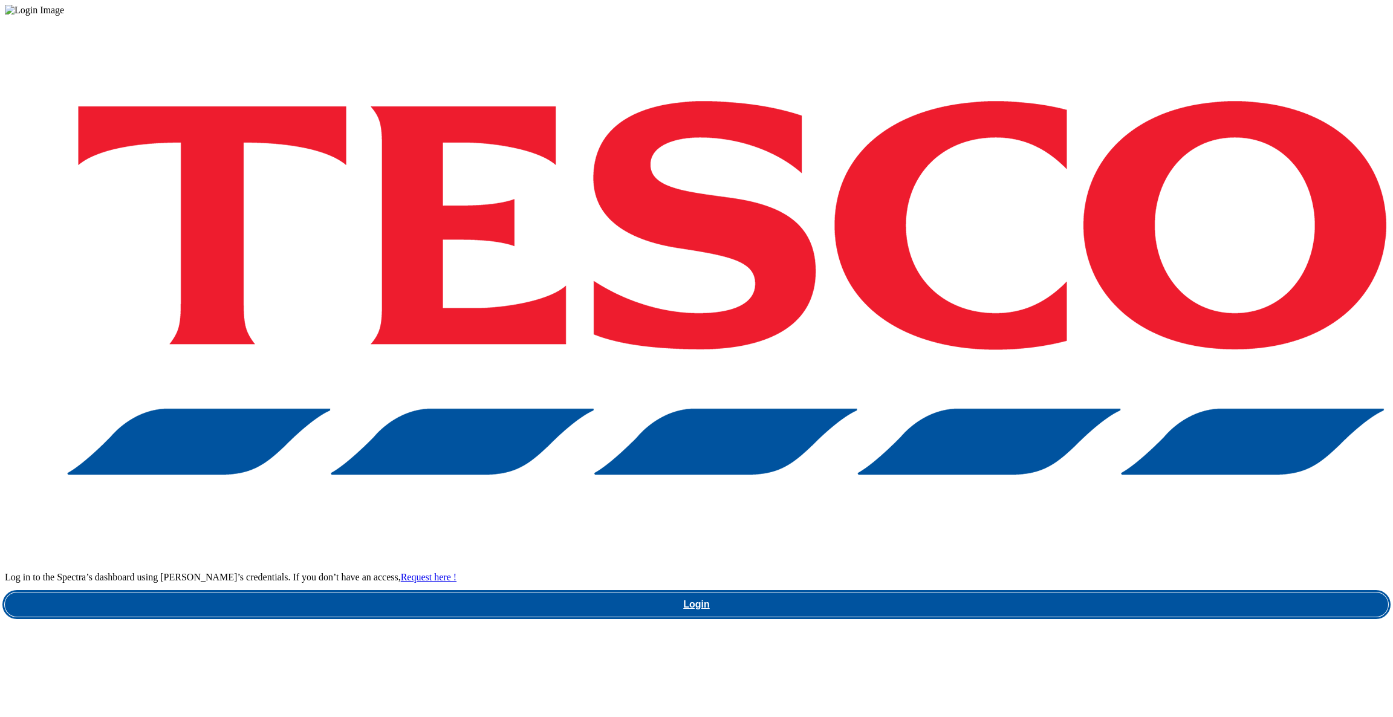
click at [1069, 593] on link "Login" at bounding box center [697, 605] width 1384 height 24
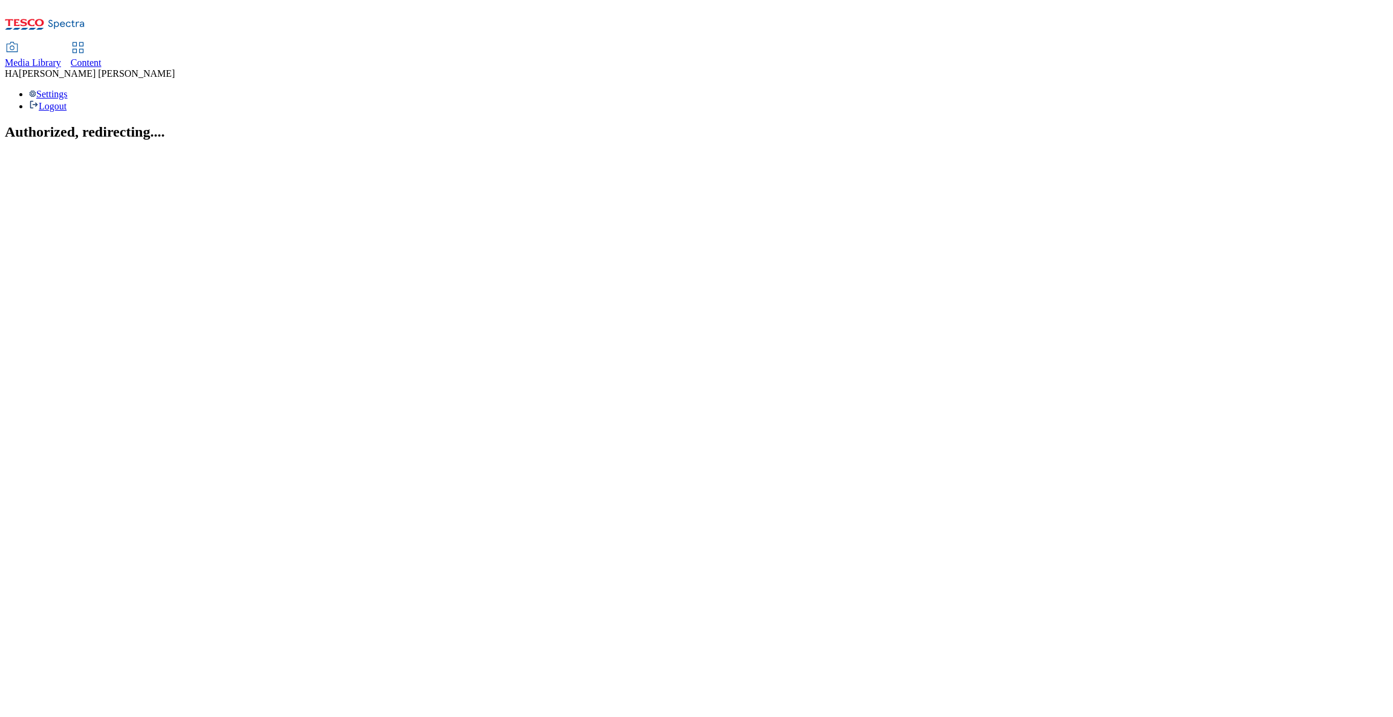
click at [102, 43] on link "Content" at bounding box center [86, 55] width 31 height 25
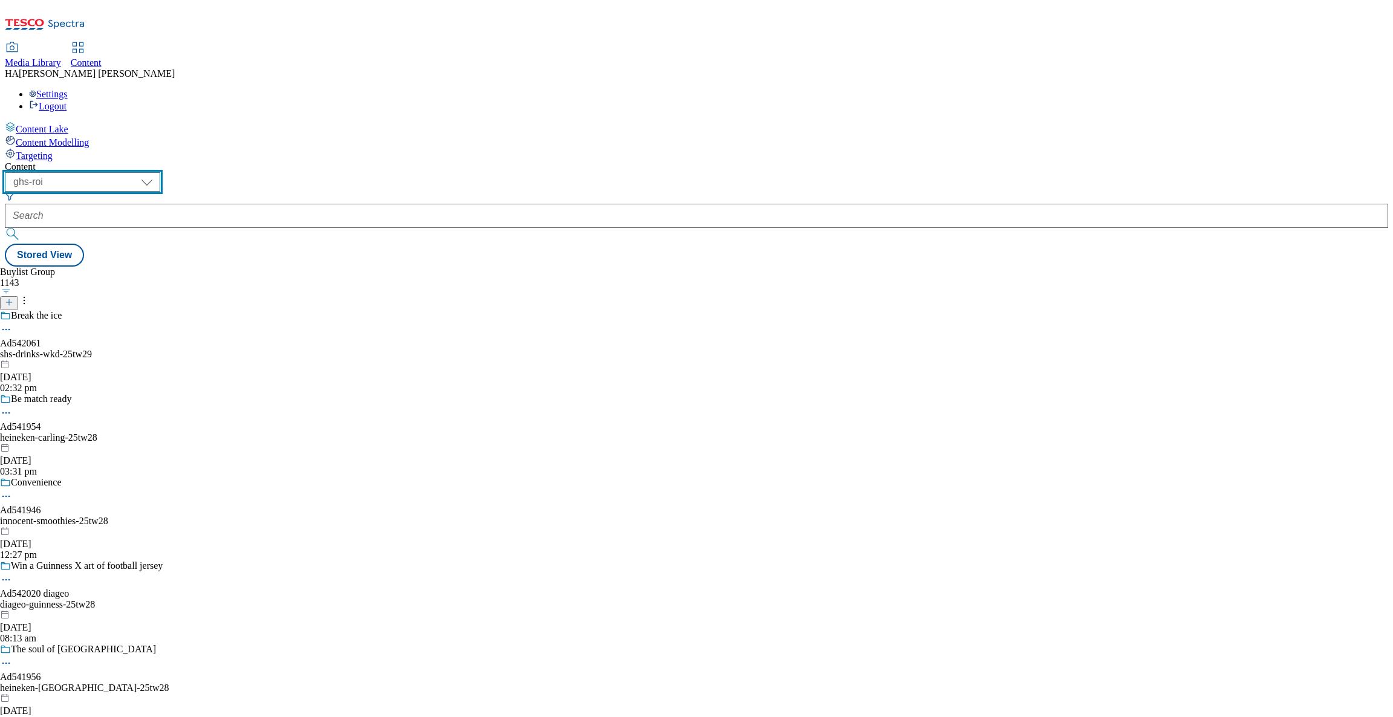
click at [160, 172] on select "ghs-roi ghs-[GEOGRAPHIC_DATA]" at bounding box center [82, 181] width 155 height 19
select select "ghs-[GEOGRAPHIC_DATA]"
click at [157, 172] on select "ghs-roi ghs-[GEOGRAPHIC_DATA]" at bounding box center [82, 181] width 155 height 19
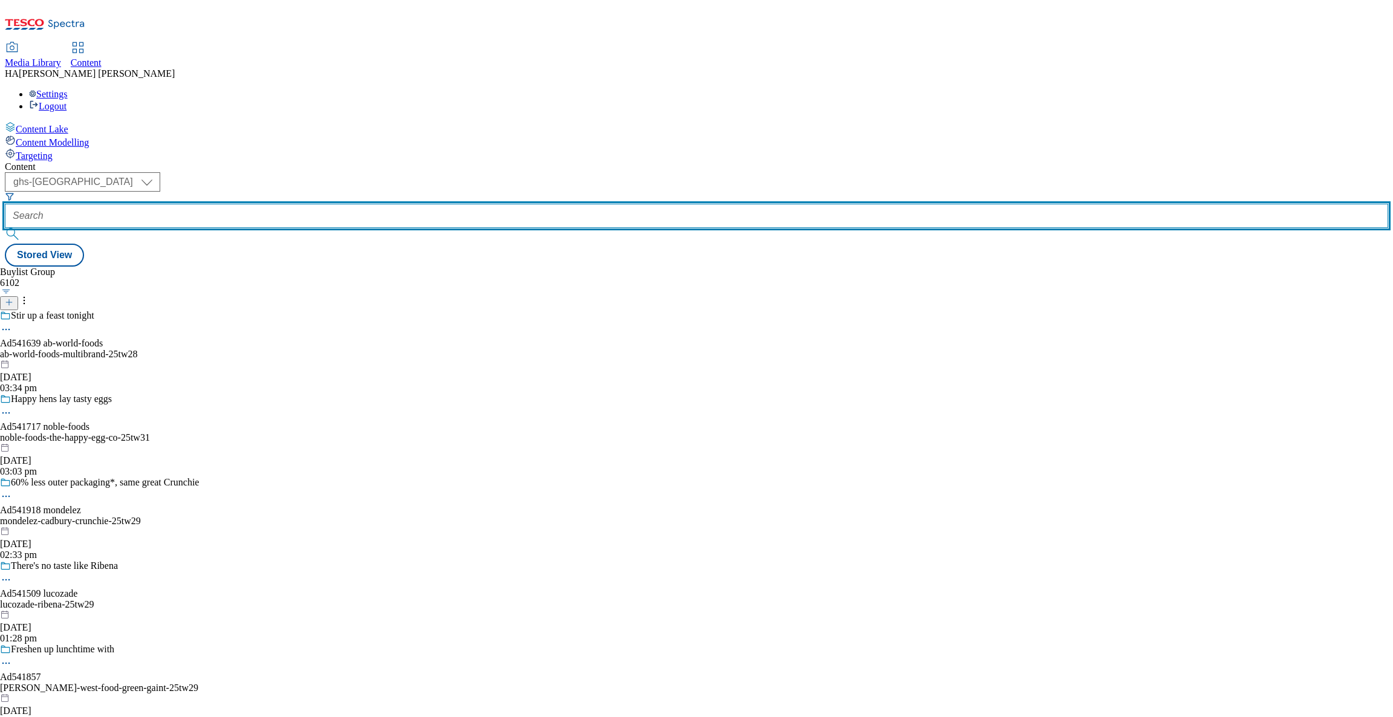
click at [278, 204] on input "text" at bounding box center [697, 216] width 1384 height 24
paste input "new-ranges/"
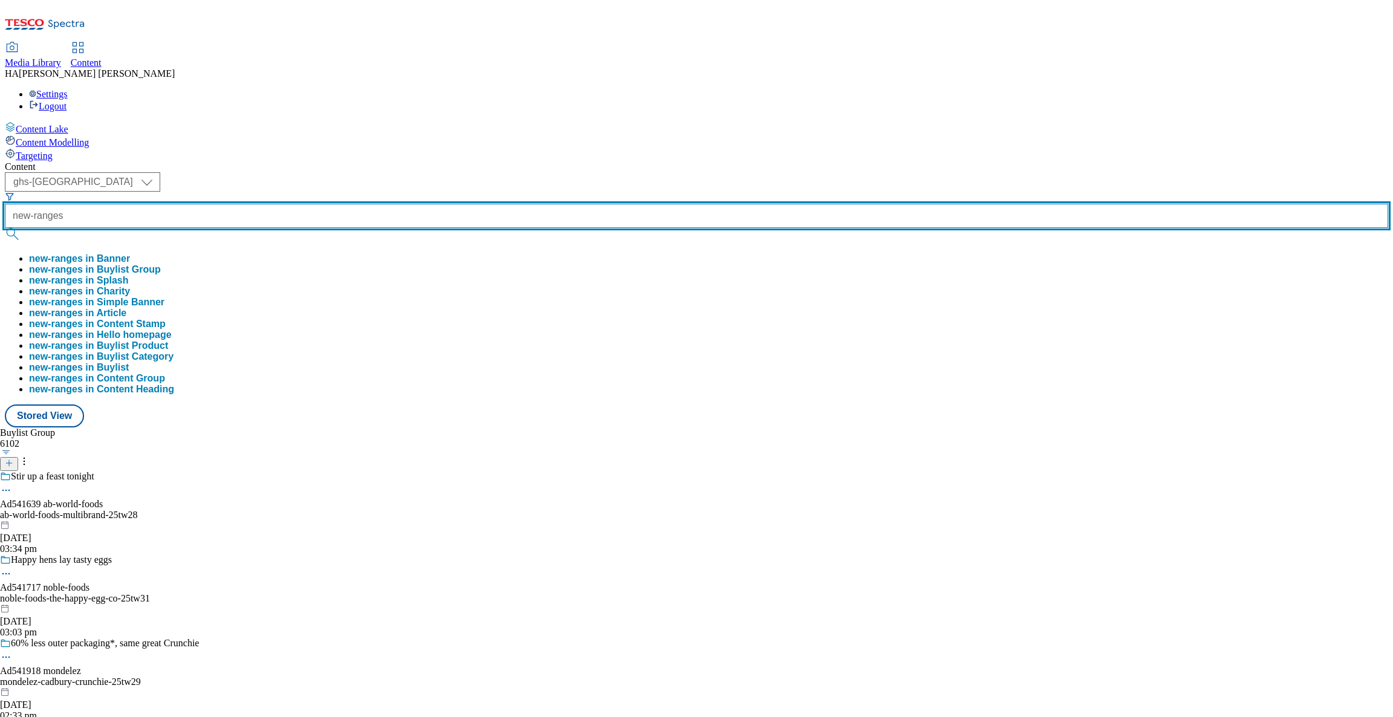
type input "new-ranges"
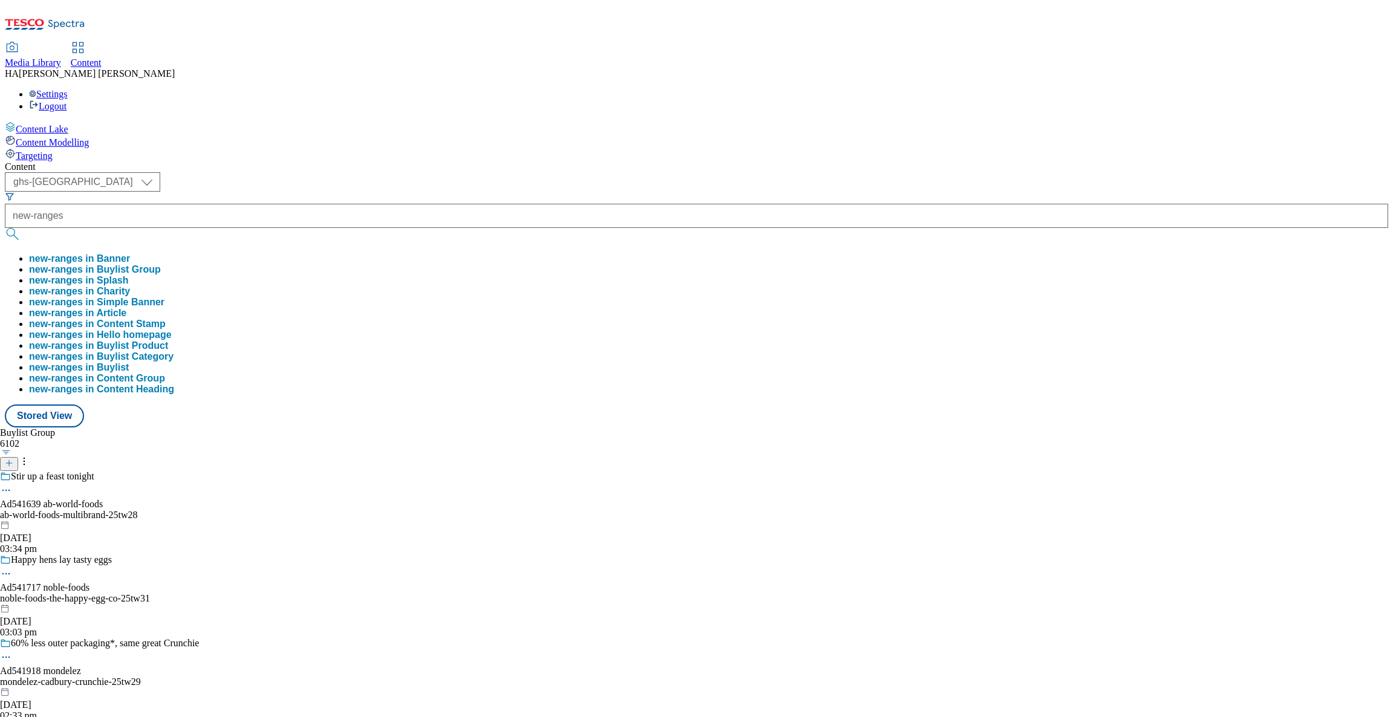
click at [161, 264] on button "new-ranges in Buylist Group" at bounding box center [95, 269] width 132 height 11
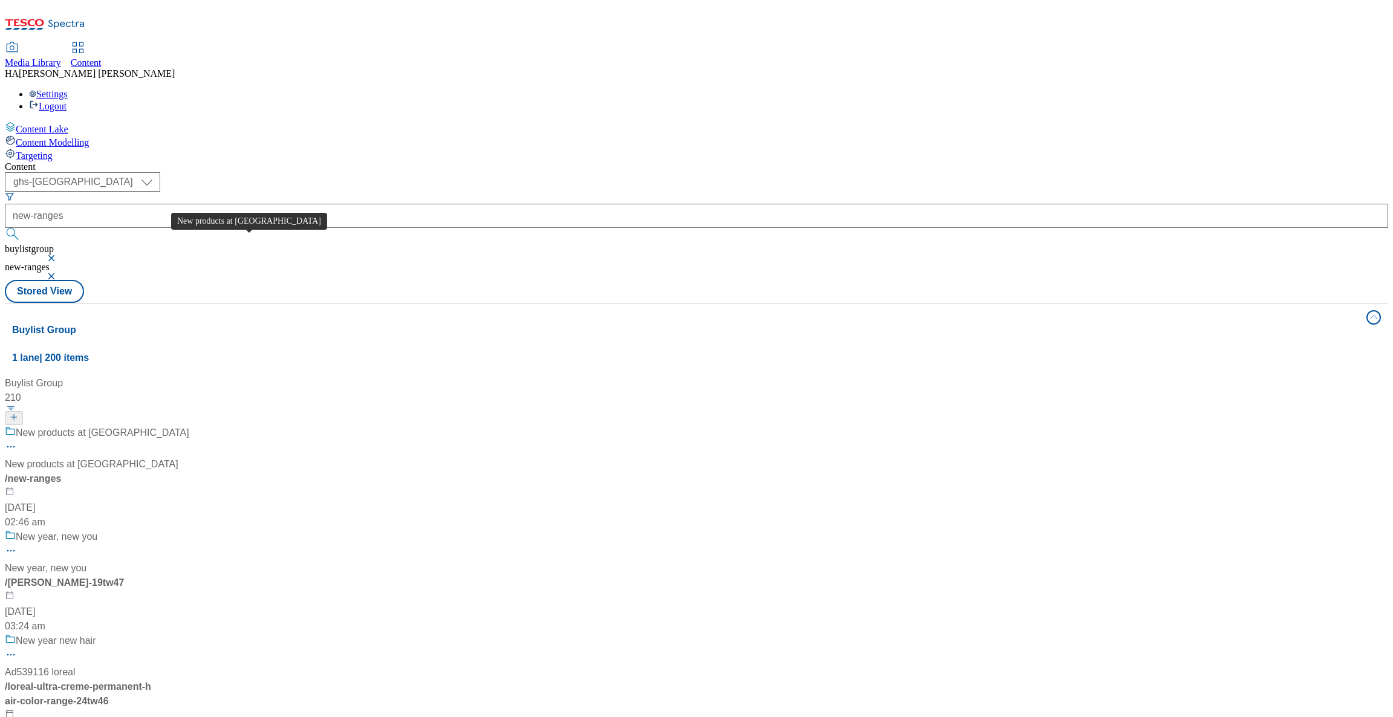
click at [189, 426] on span "New products at Tesco" at bounding box center [103, 433] width 174 height 15
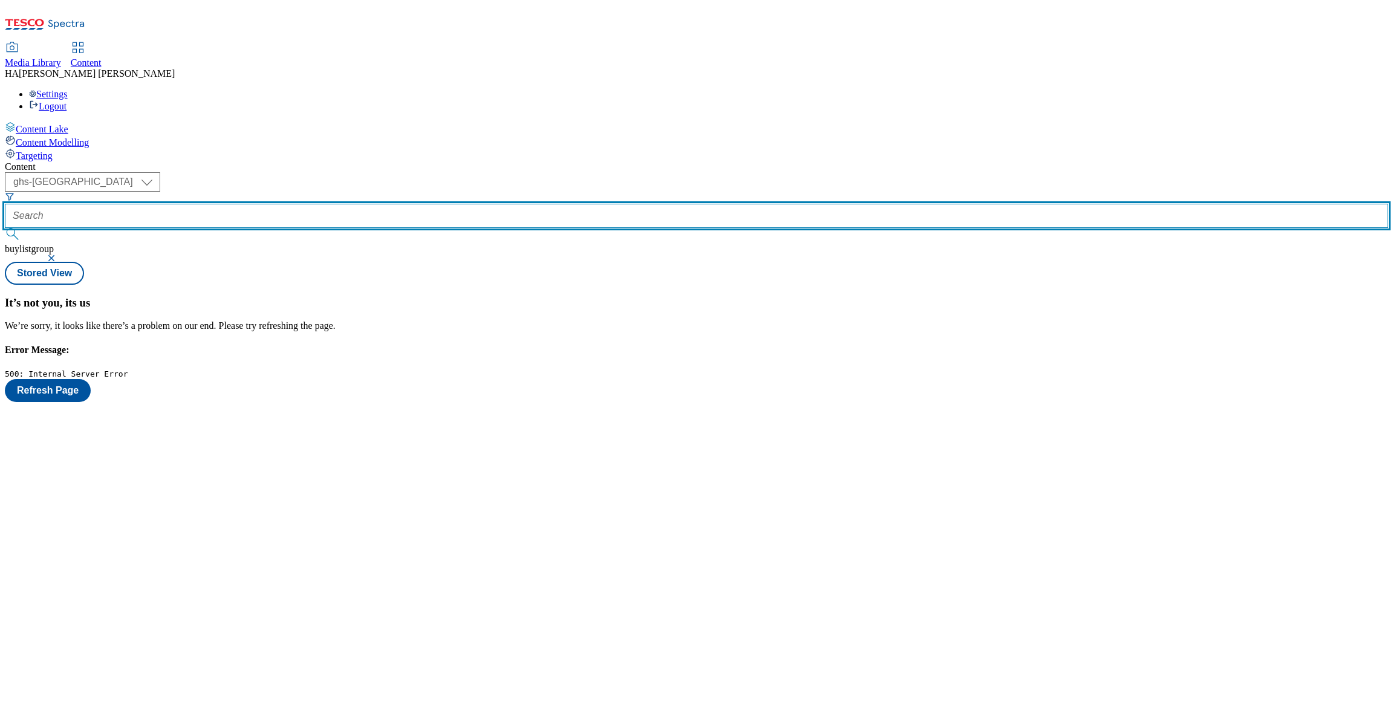
click at [295, 204] on input "text" at bounding box center [697, 216] width 1384 height 24
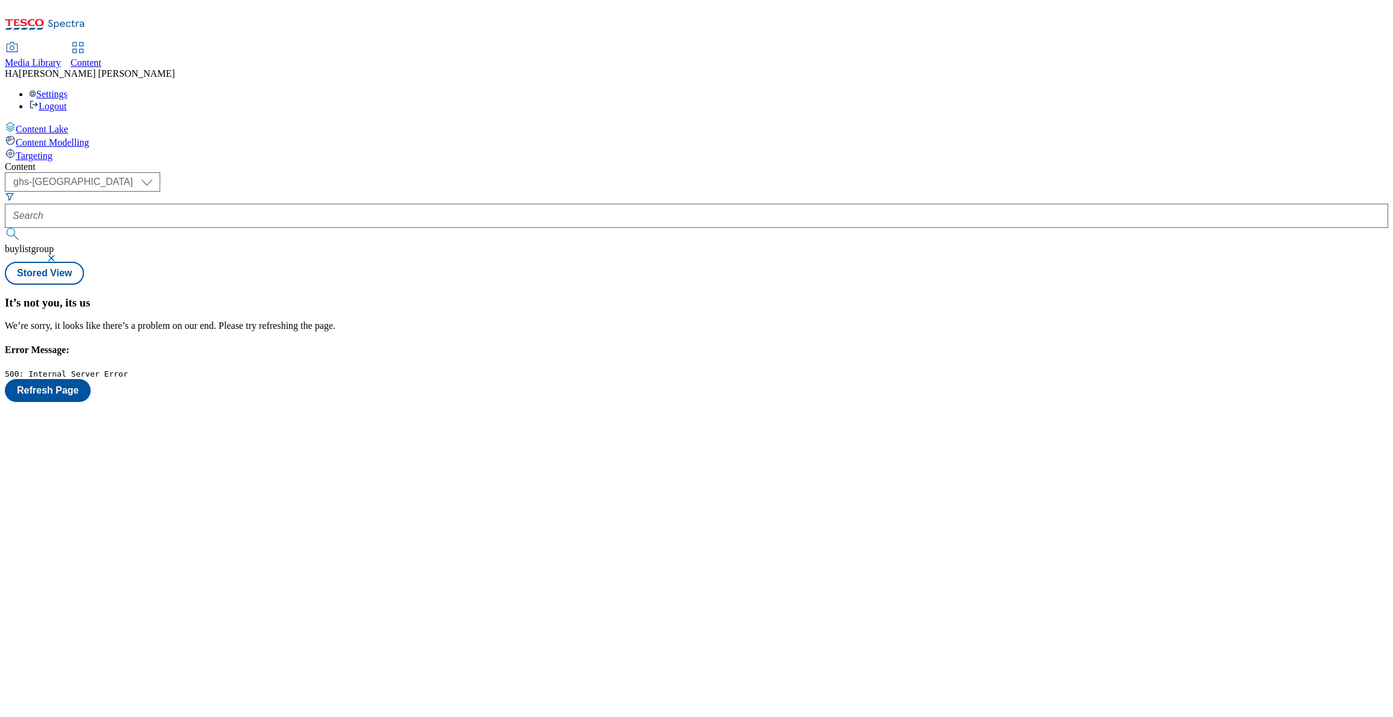
click at [59, 255] on button "button" at bounding box center [53, 258] width 12 height 7
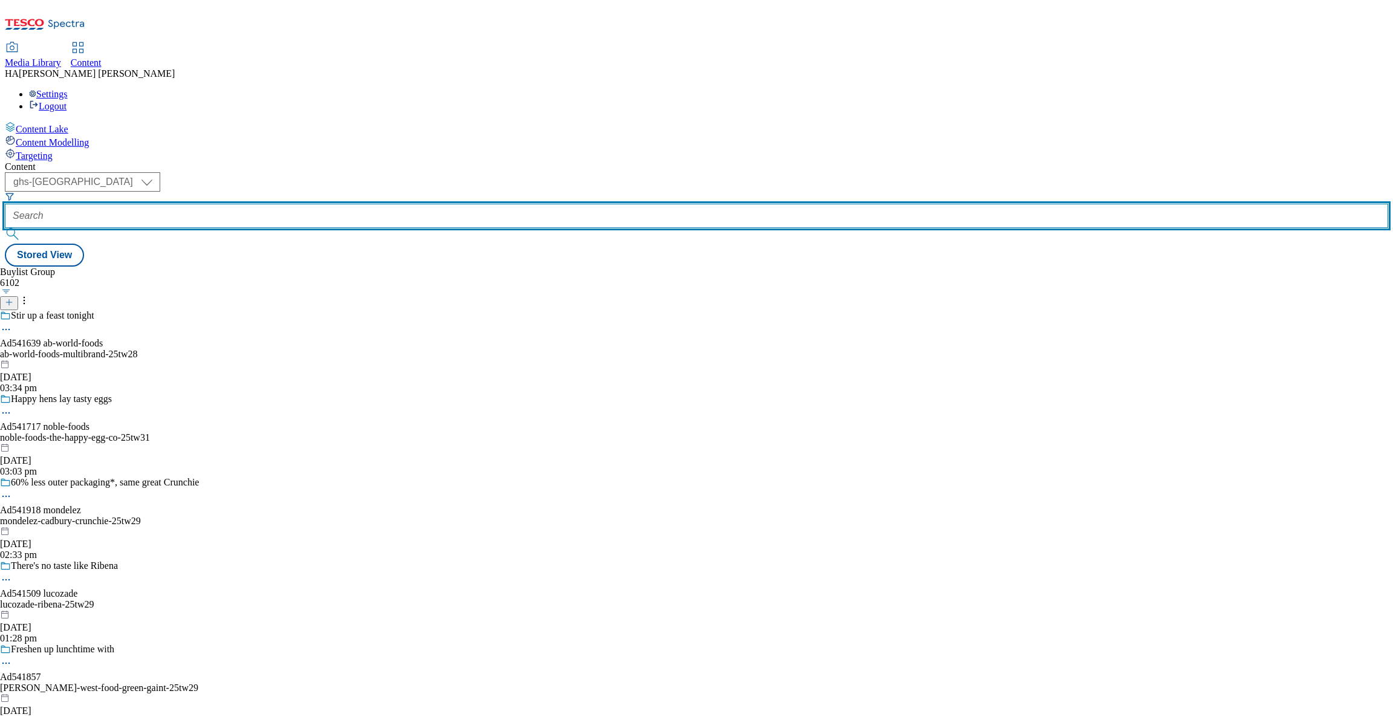
click at [295, 204] on input "text" at bounding box center [697, 216] width 1384 height 24
paste input "new-ranges/"
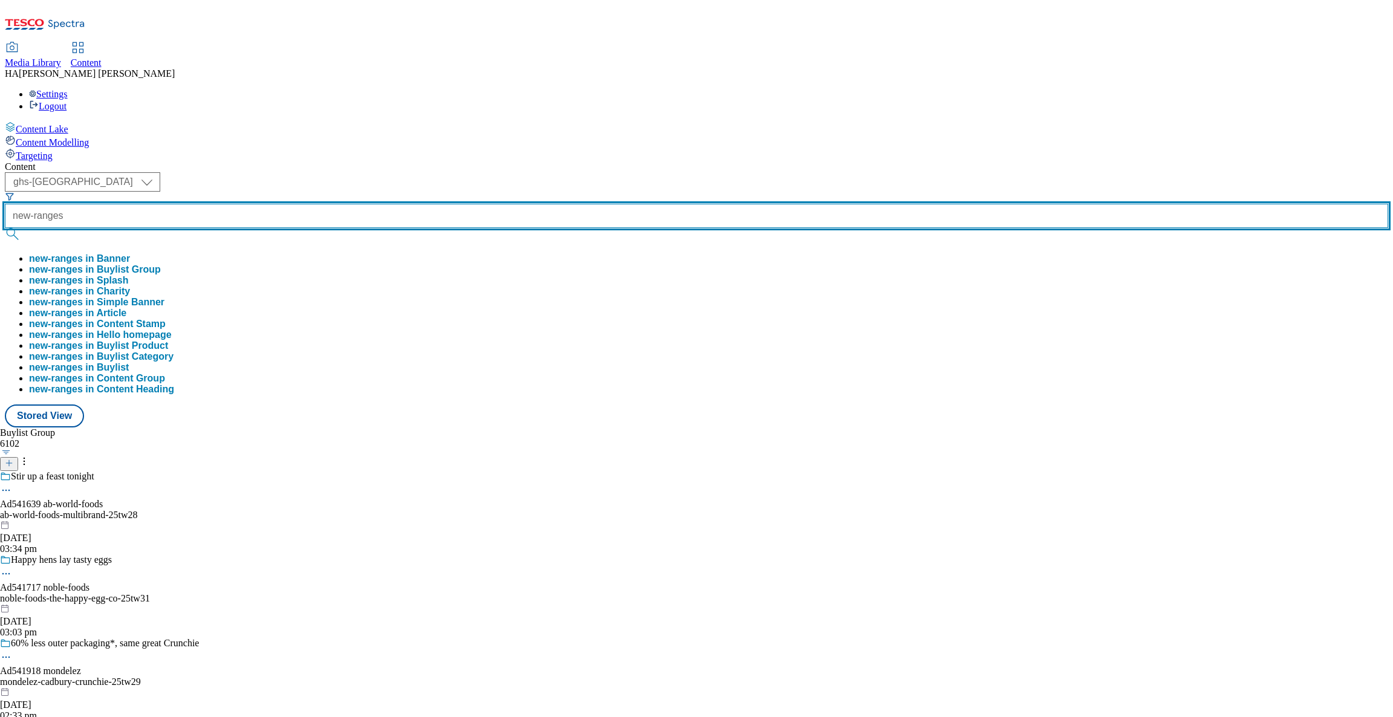
type input "new-ranges"
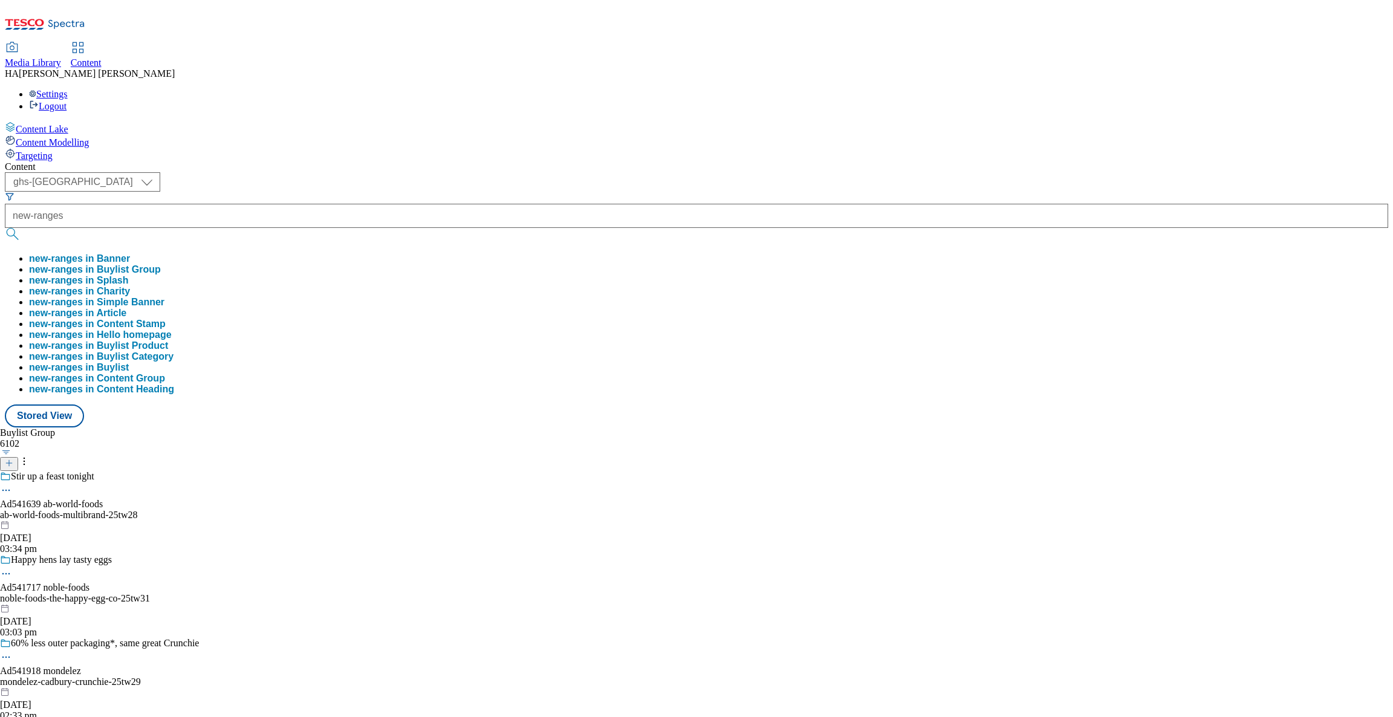
click at [161, 264] on button "new-ranges in Buylist Group" at bounding box center [95, 269] width 132 height 11
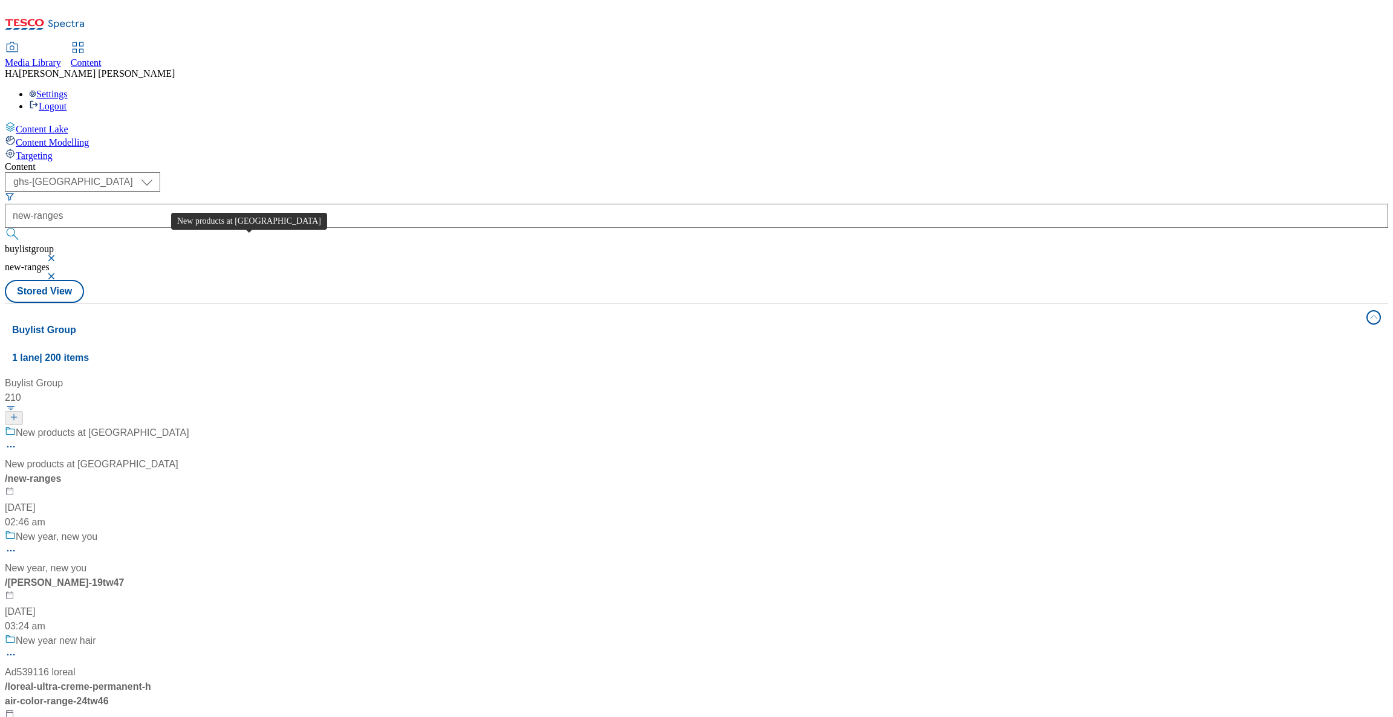
click at [189, 426] on div "New products at Tesco" at bounding box center [103, 433] width 174 height 15
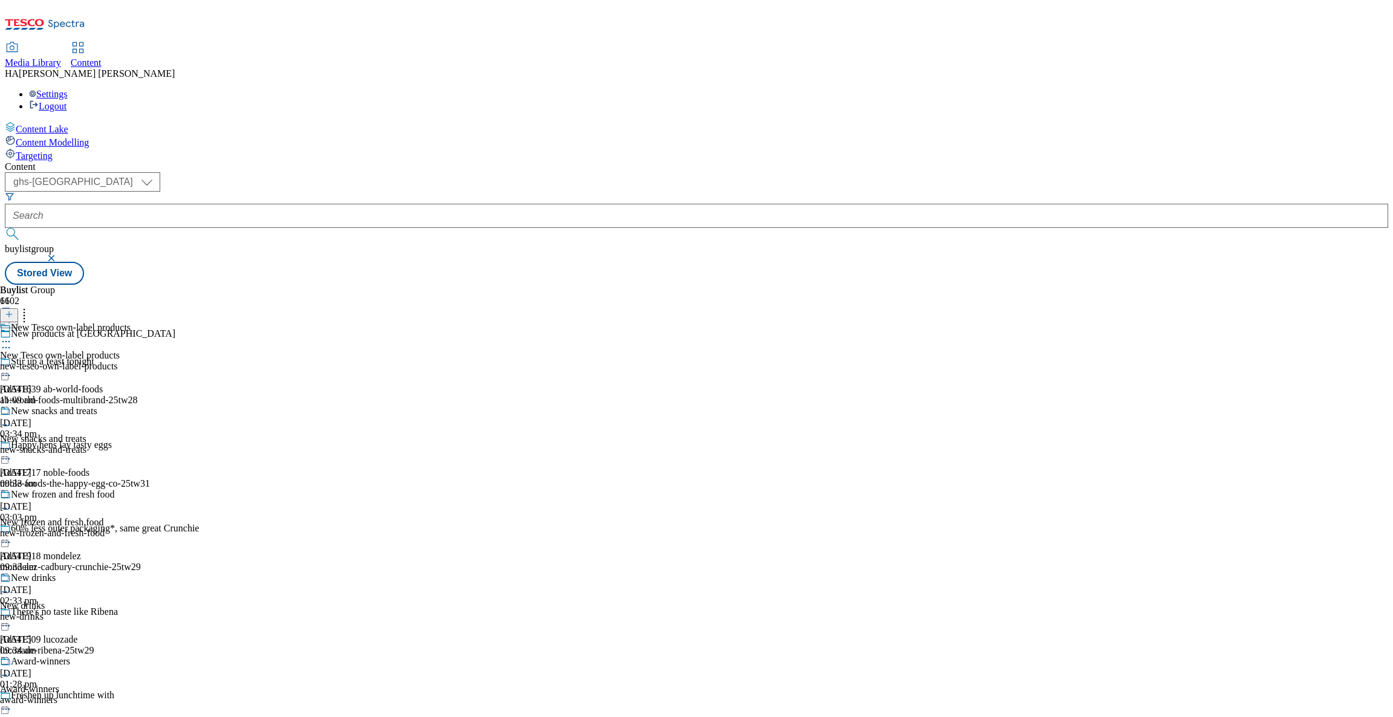
scroll to position [1090, 0]
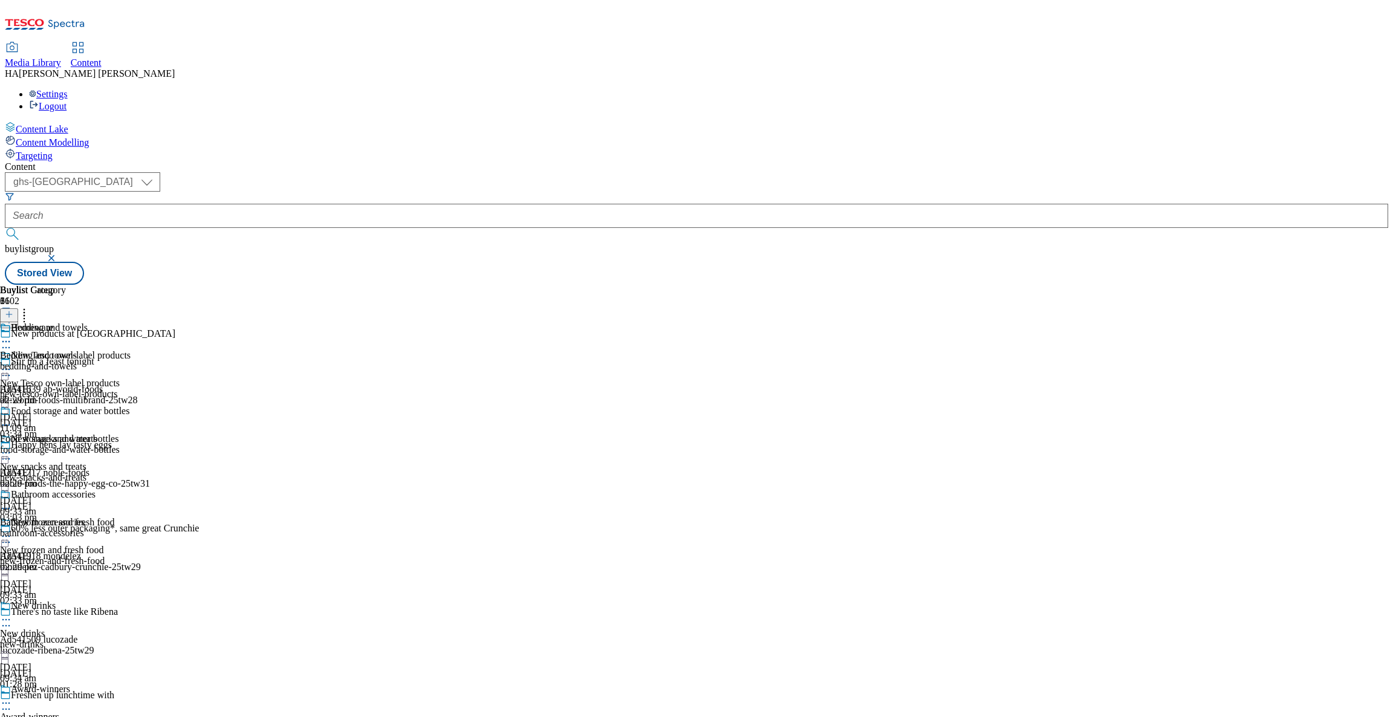
click at [129, 361] on div "bedding-and-towels" at bounding box center [64, 366] width 129 height 11
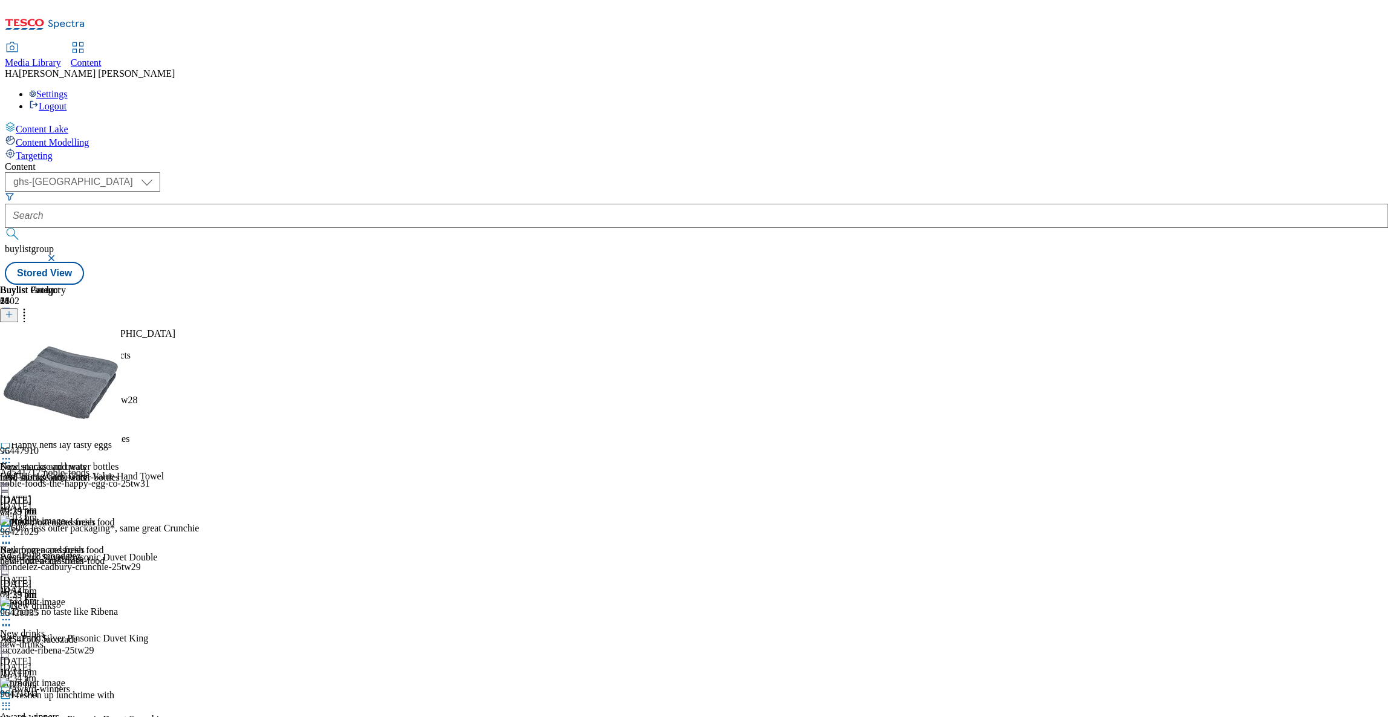
click at [129, 389] on div "bedding-and-towels" at bounding box center [64, 394] width 129 height 11
click at [39, 446] on div "96447910" at bounding box center [19, 451] width 39 height 11
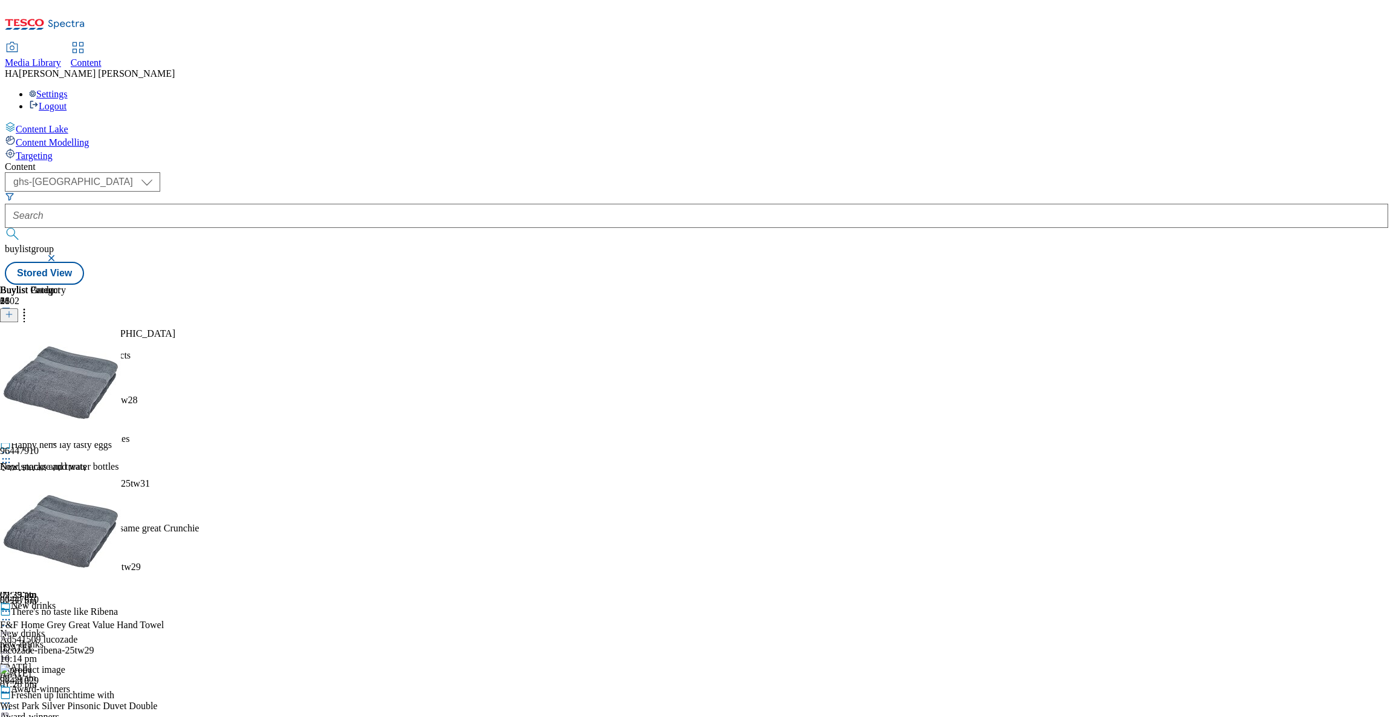
click at [13, 310] on icon at bounding box center [9, 314] width 8 height 8
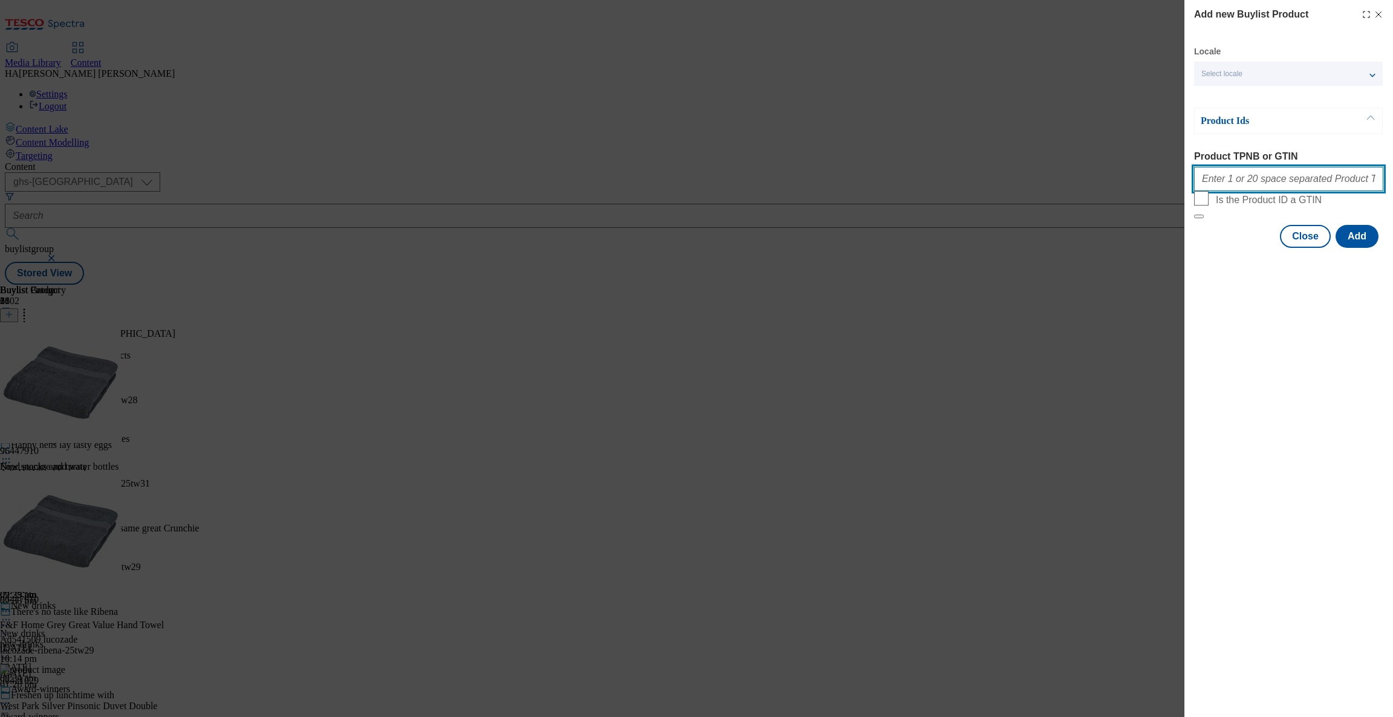
click at [1229, 190] on input "Product TPNB or GTIN" at bounding box center [1288, 179] width 189 height 24
paste input "96784653 96784660 96433891 96245890 93483893 96400509 96716096 93773066 9671507…"
type input "96784653 96784660 96433891 96245890 93483893 96400509 96716096 93773066 9671507…"
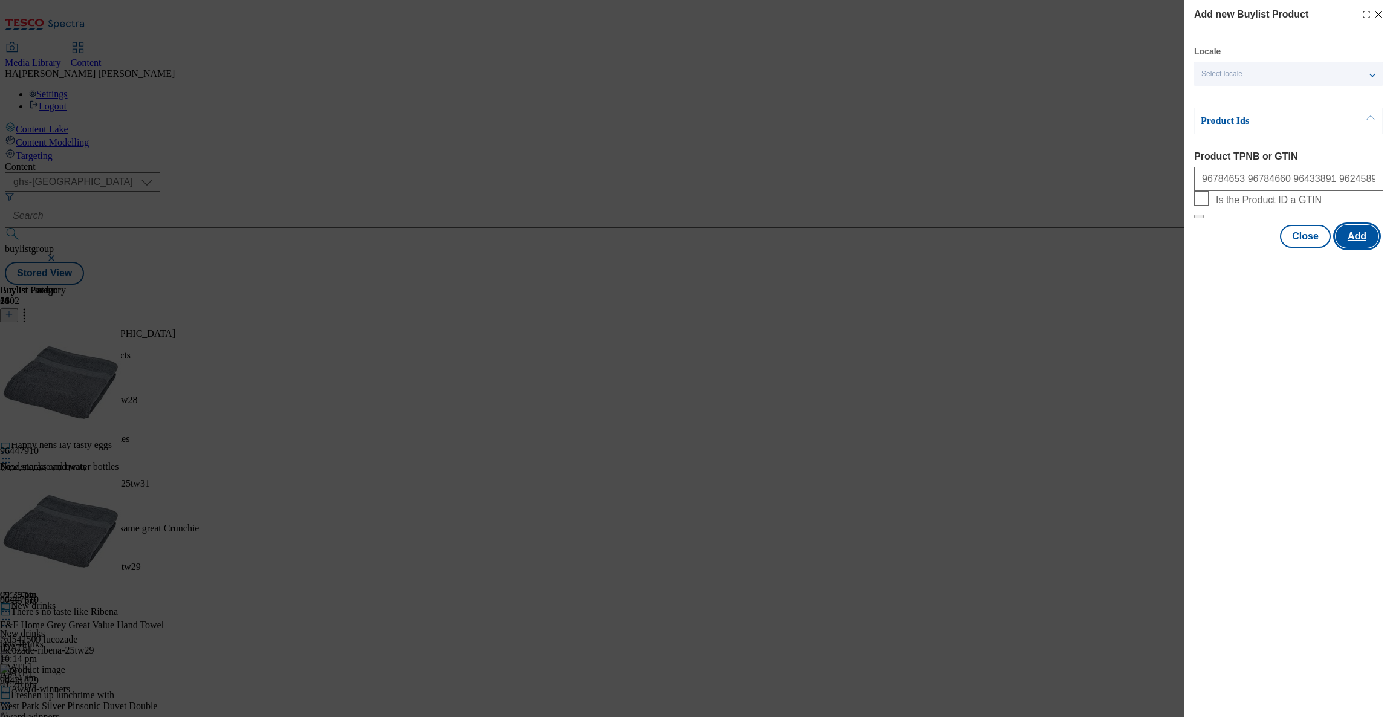
click at [1356, 248] on button "Add" at bounding box center [1357, 236] width 43 height 23
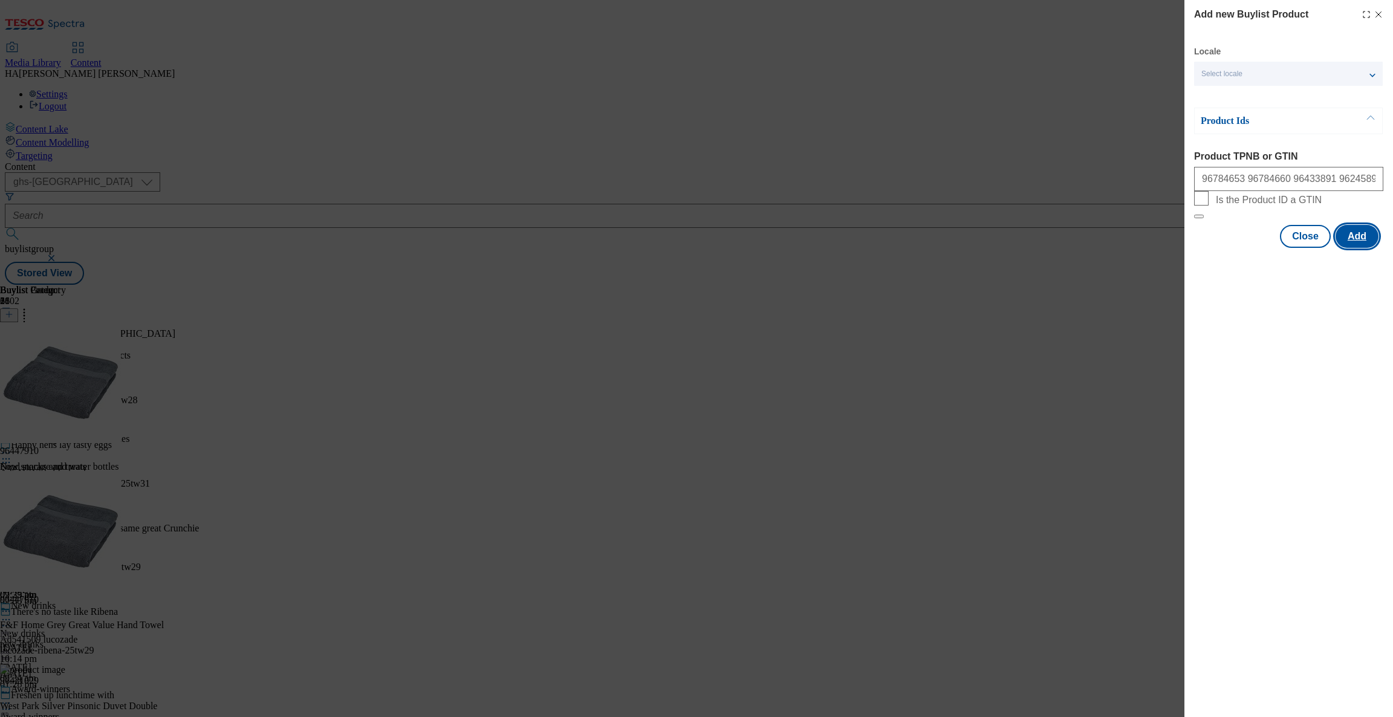
click at [1360, 248] on button "Add" at bounding box center [1357, 236] width 43 height 23
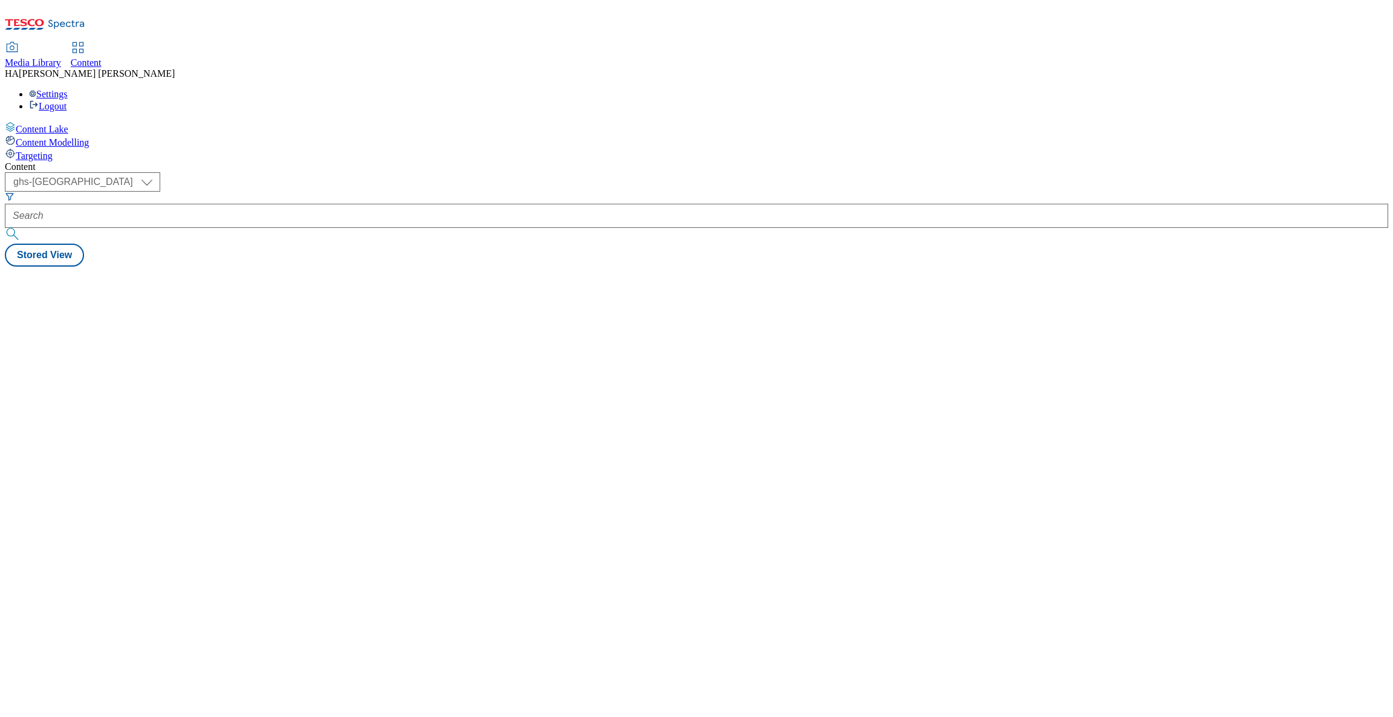
select select "ghs-[GEOGRAPHIC_DATA]"
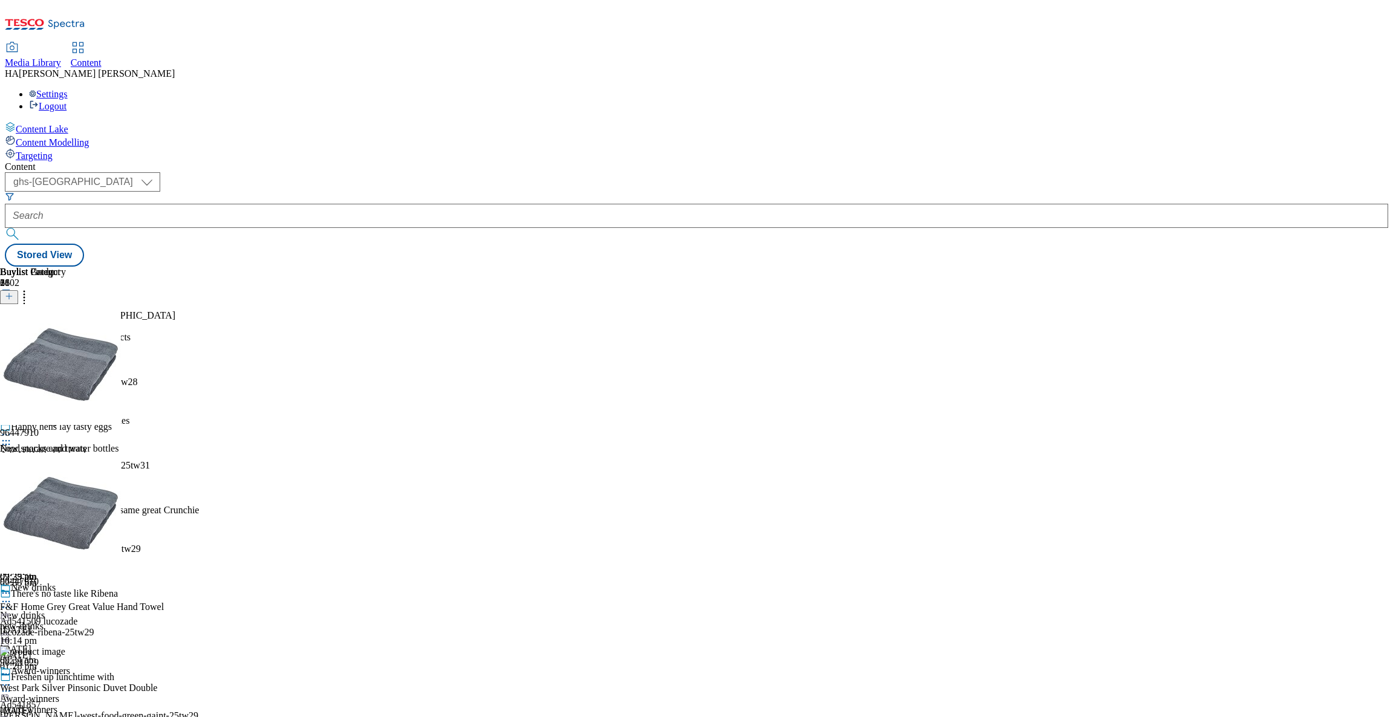
click at [224, 613] on div at bounding box center [112, 613] width 224 height 0
click at [13, 292] on icon at bounding box center [9, 296] width 8 height 8
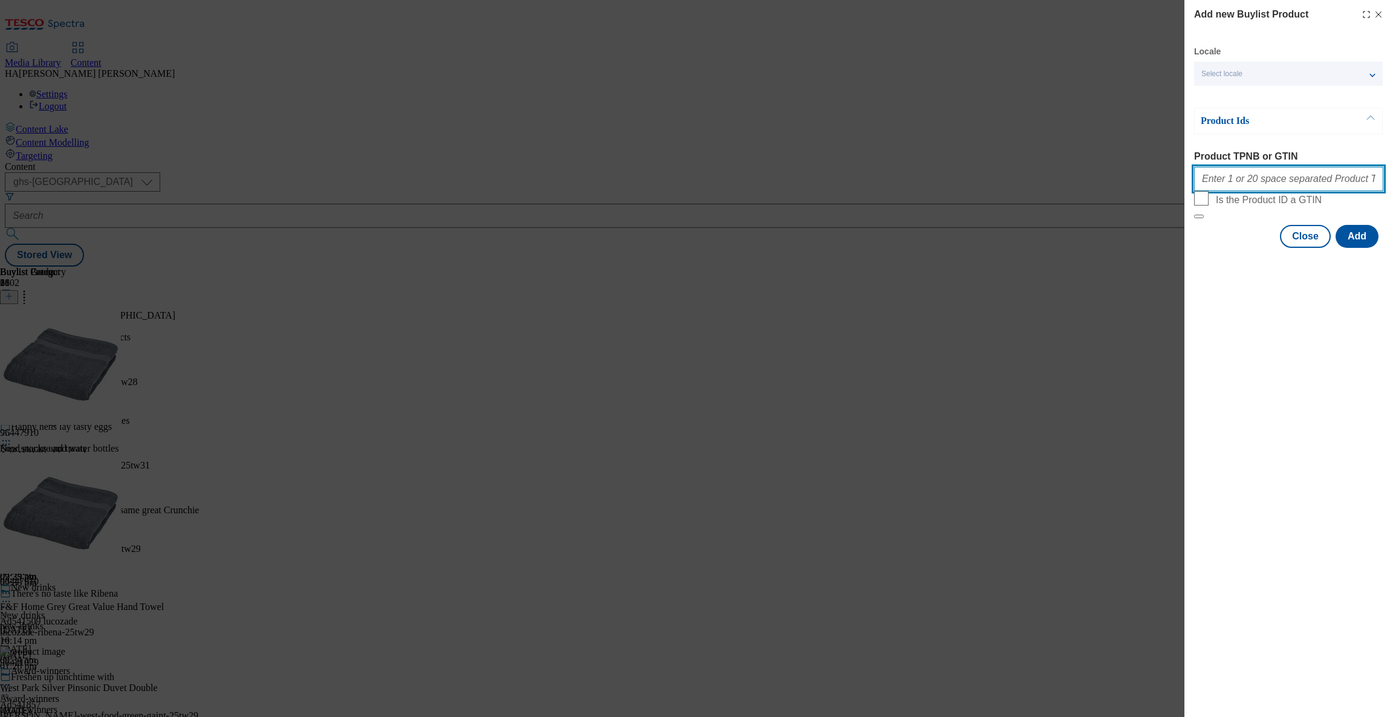
click at [1207, 178] on input "Product TPNB or GTIN" at bounding box center [1288, 179] width 189 height 24
paste input "96784653 96784660 96433891 96245890 93483893 96400509 96716096 93773066 9671507…"
type input "96784653 96784660 96433891 96245890 93483893 96400509 96716096 93773066 9671507…"
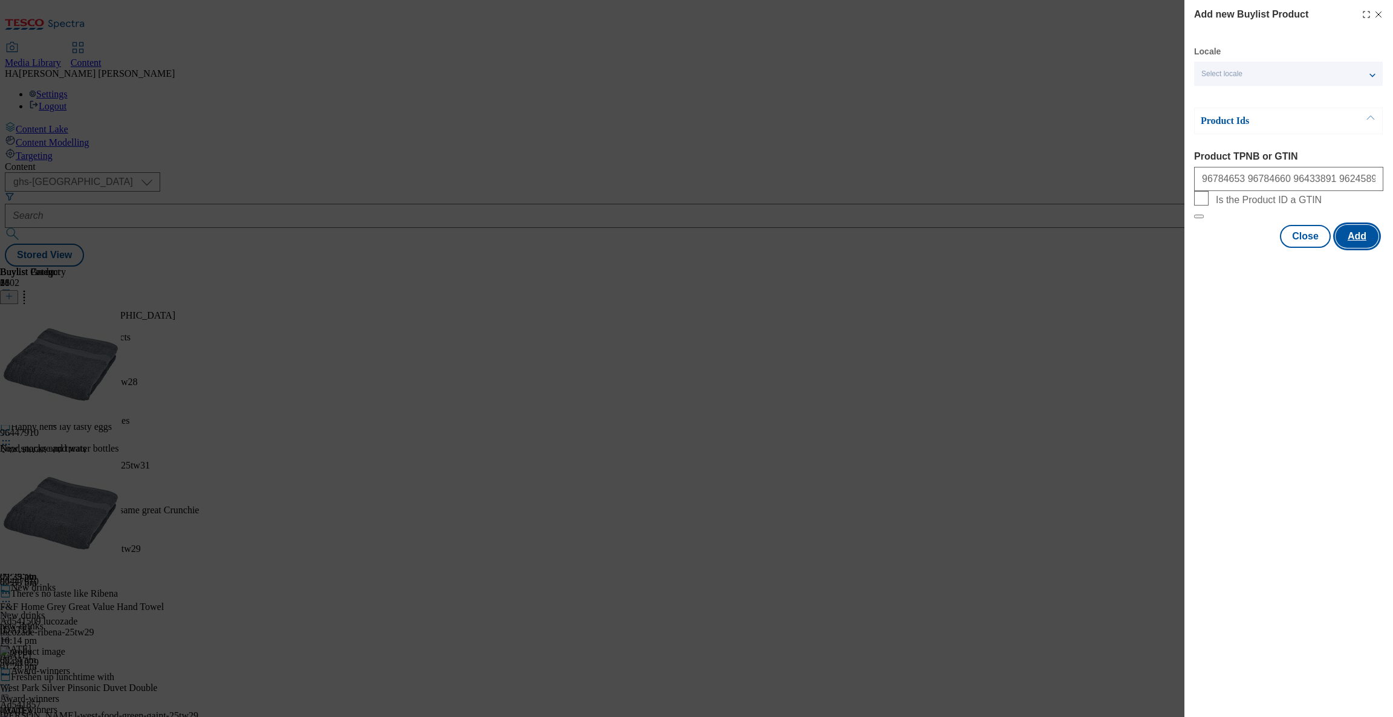
click at [1358, 248] on button "Add" at bounding box center [1357, 236] width 43 height 23
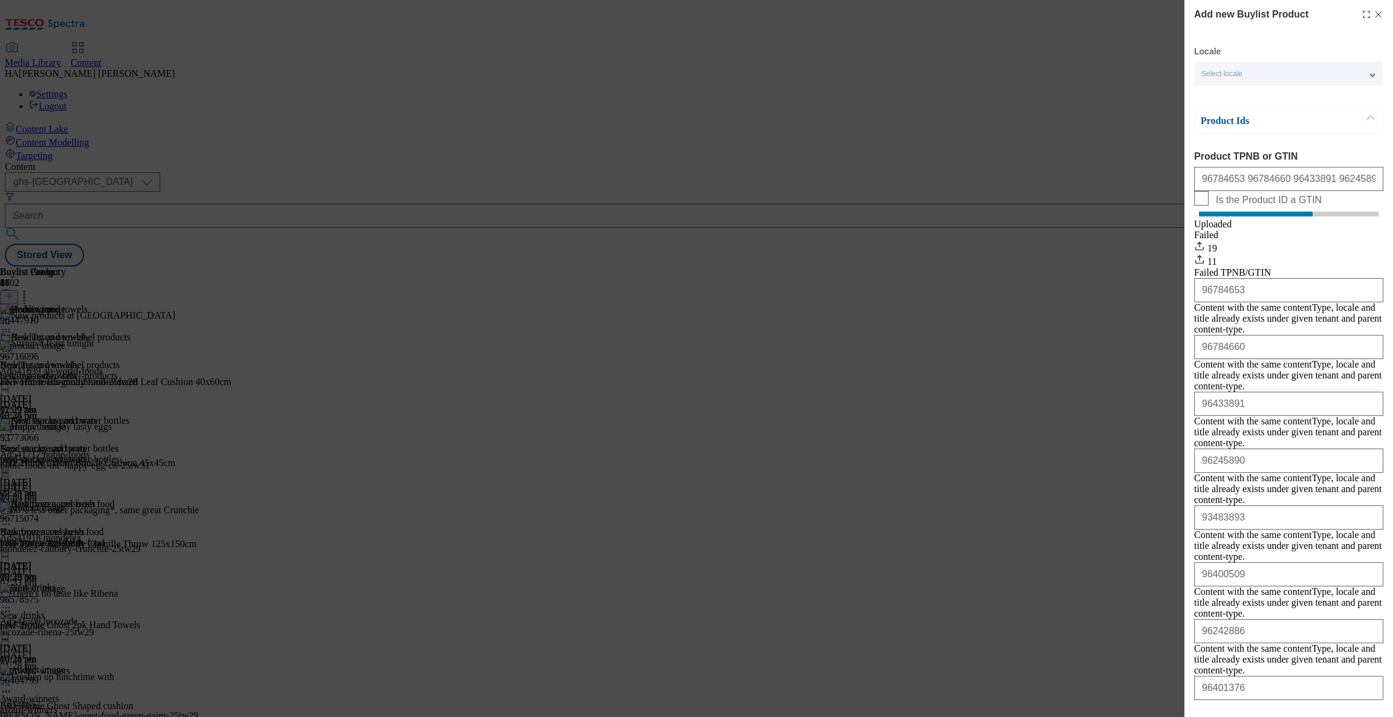
click at [1129, 553] on div "Add new Buylist Product Locale Select locale English Welsh Product Ids Product …" at bounding box center [696, 358] width 1393 height 717
click at [1374, 12] on icon "Modal" at bounding box center [1379, 15] width 10 height 10
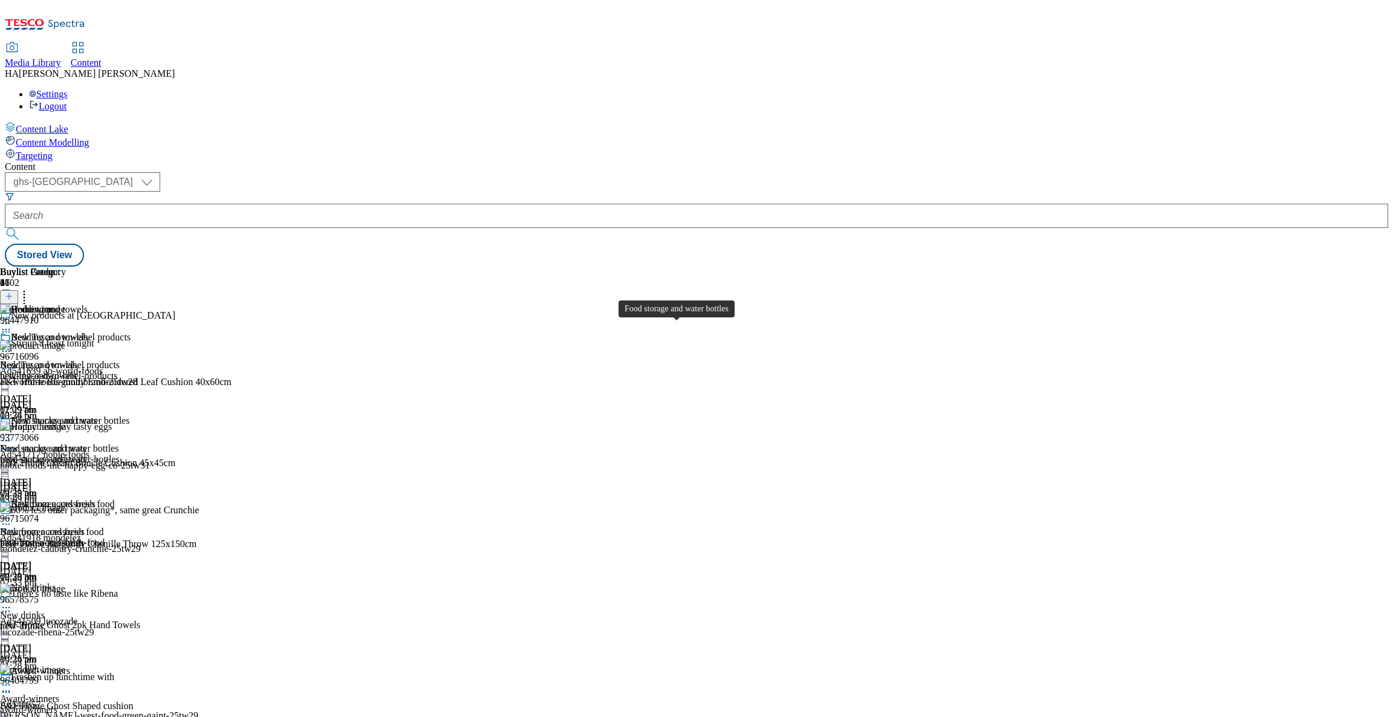
click at [119, 443] on span "Food storage and water bottles" at bounding box center [59, 448] width 119 height 11
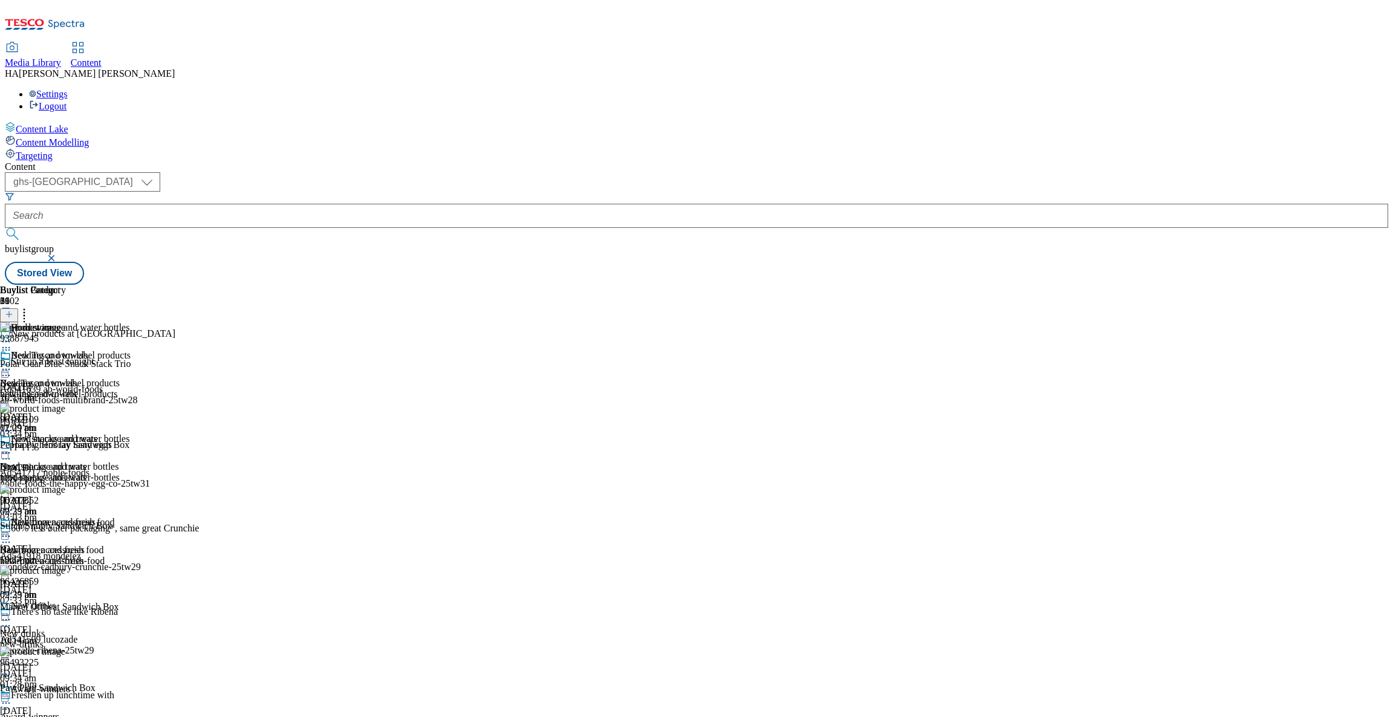
click at [129, 472] on div "food-storage-and-water-bottles" at bounding box center [64, 477] width 129 height 11
click at [129, 517] on div "Bathroom accessories Bathroom accessories bathroom-accessories 29 Aug 2025 02:2…" at bounding box center [64, 558] width 129 height 83
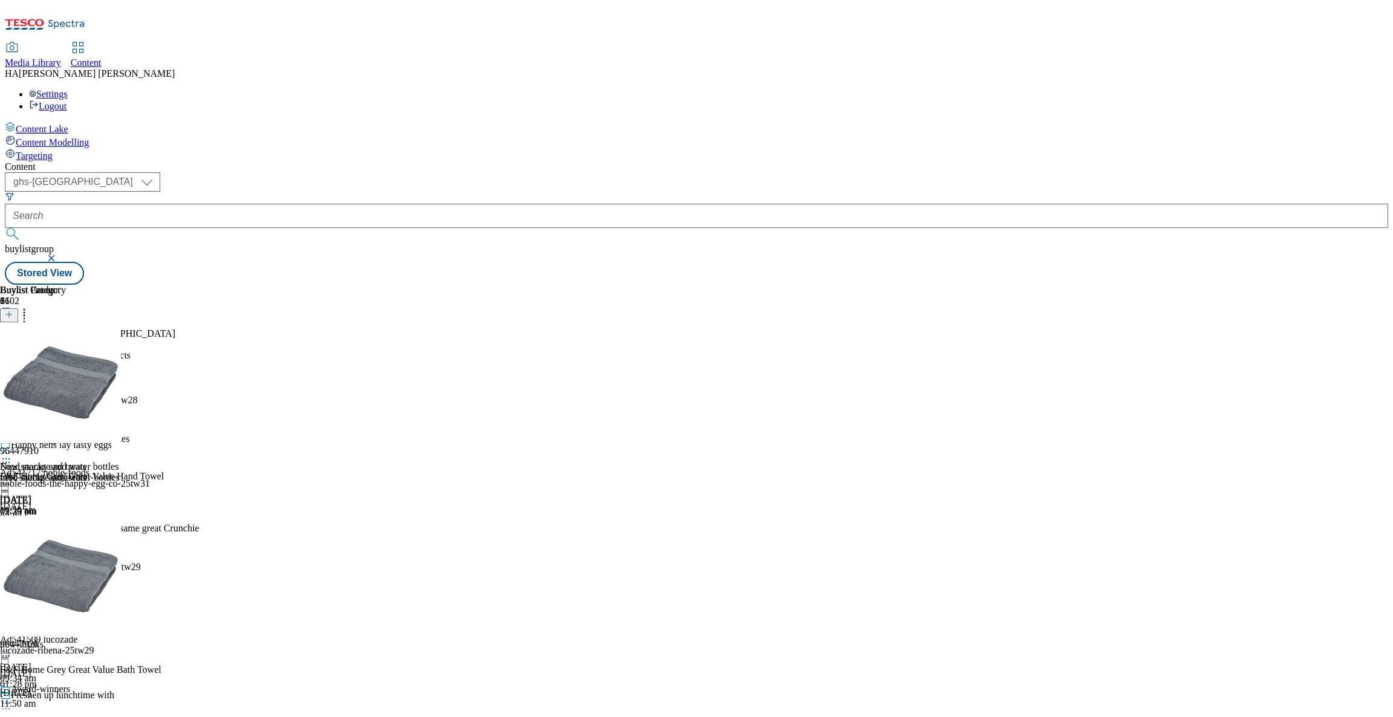
click at [18, 308] on button at bounding box center [9, 315] width 18 height 14
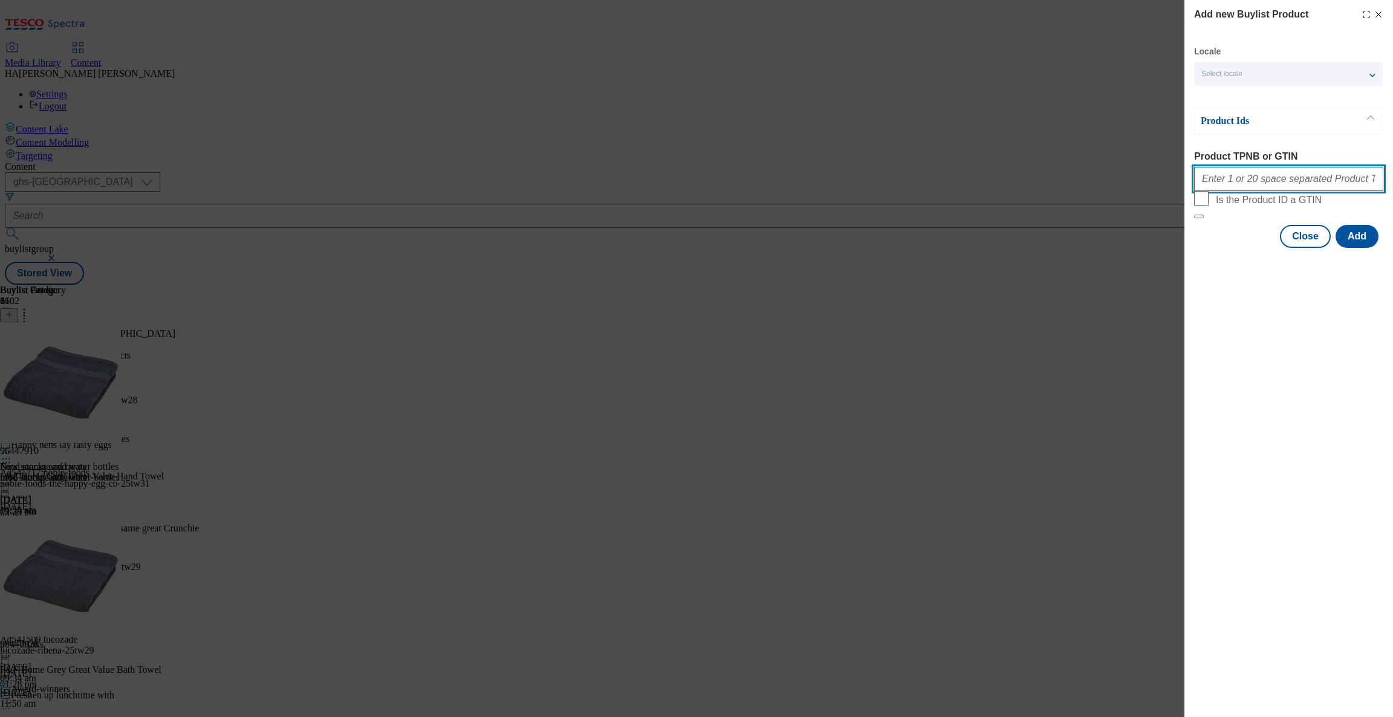
click at [1223, 191] on input "Product TPNB or GTIN" at bounding box center [1288, 179] width 189 height 24
paste input "96578581 F&F Home Smiley Ghost Soap Dispenser 96578575 F&F Home Ghost 2pk Hand …"
type input "96578581 F&F Home Smiley Ghost Soap Dispenser 96578575 F&F Home Ghost 2pk Hand …"
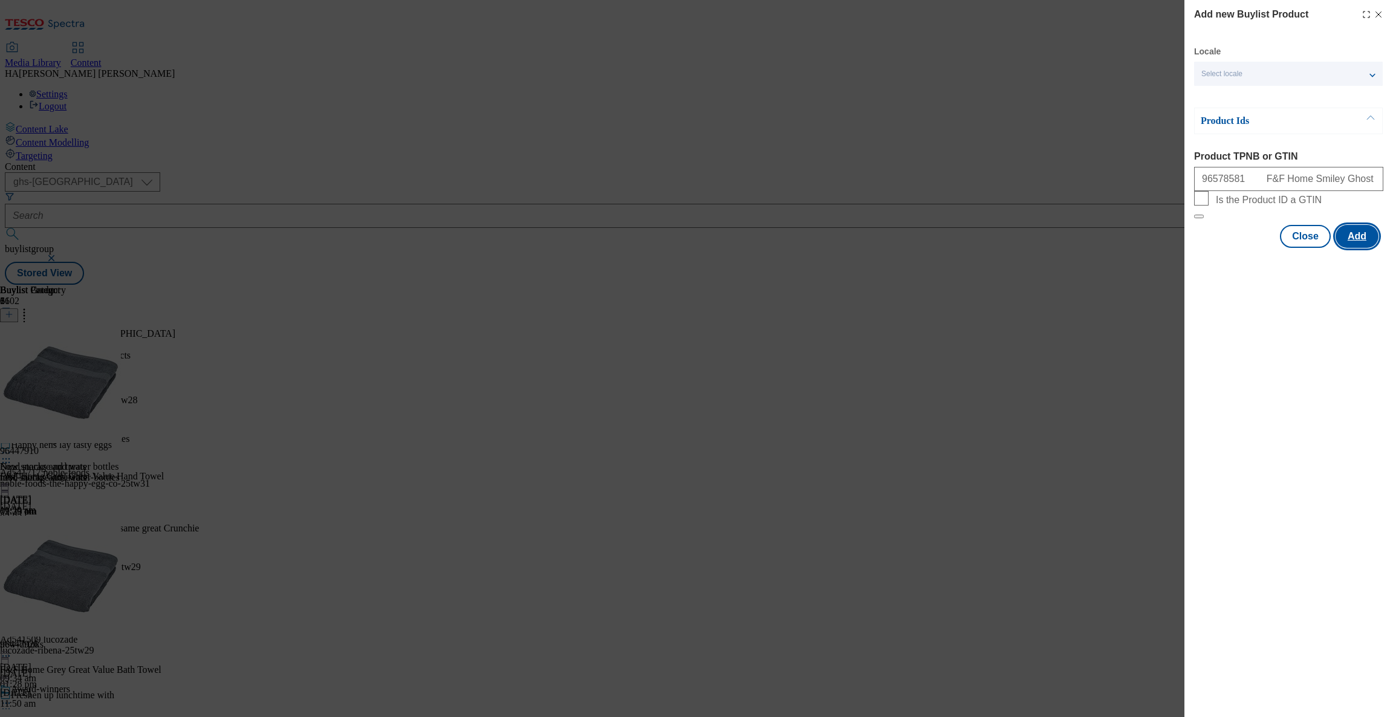
click at [1361, 248] on button "Add" at bounding box center [1357, 236] width 43 height 23
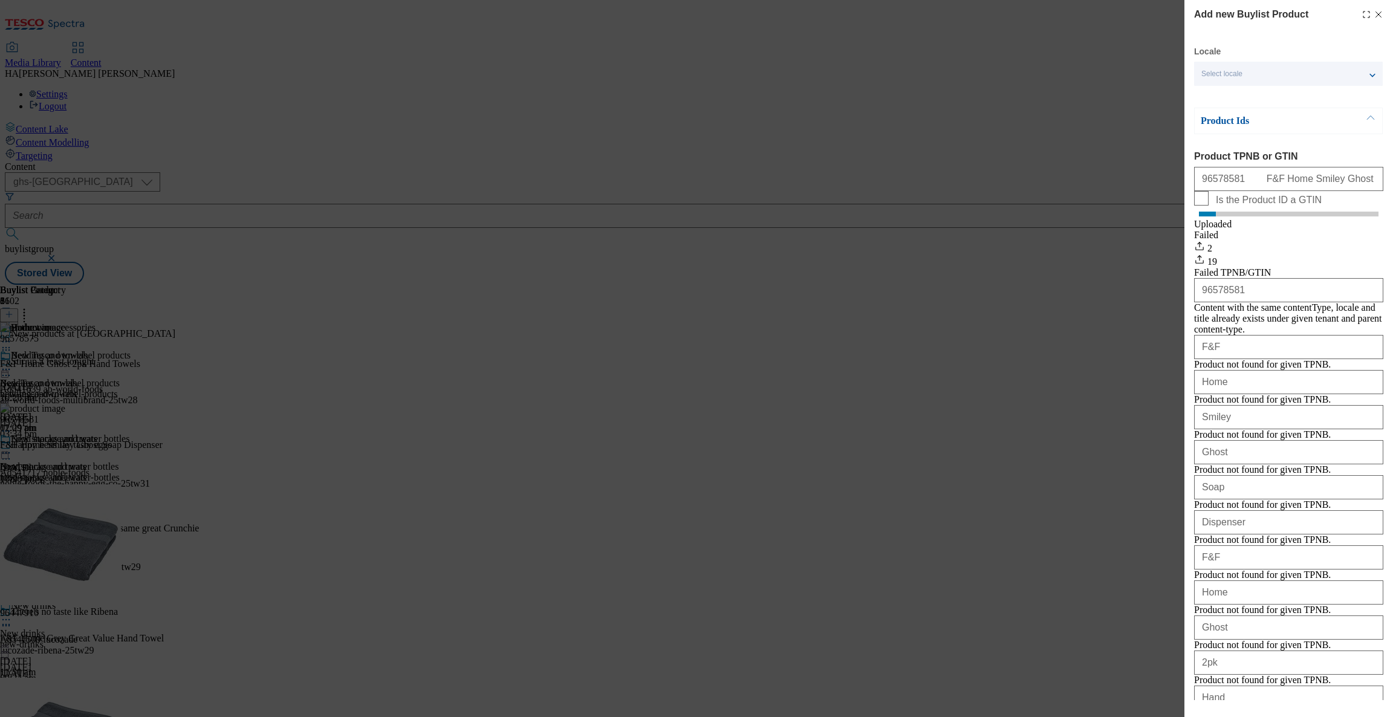
click at [1134, 671] on div "Add new Buylist Product Locale Select locale English Welsh Product Ids Product …" at bounding box center [696, 358] width 1393 height 717
click at [1374, 14] on icon "Modal" at bounding box center [1379, 15] width 10 height 10
